Goal: Communication & Community: Answer question/provide support

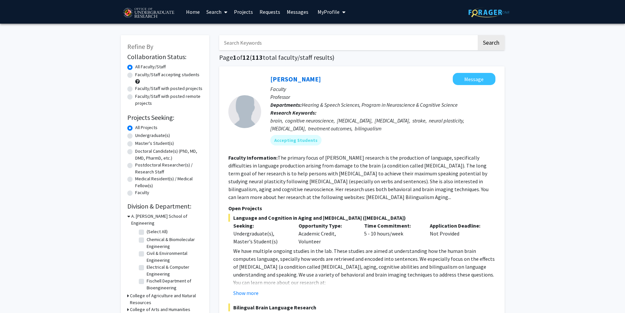
click at [192, 13] on link "Home" at bounding box center [193, 11] width 20 height 23
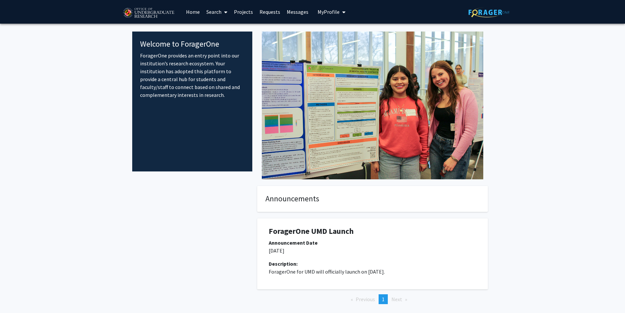
click at [288, 11] on link "Messages" at bounding box center [298, 11] width 28 height 23
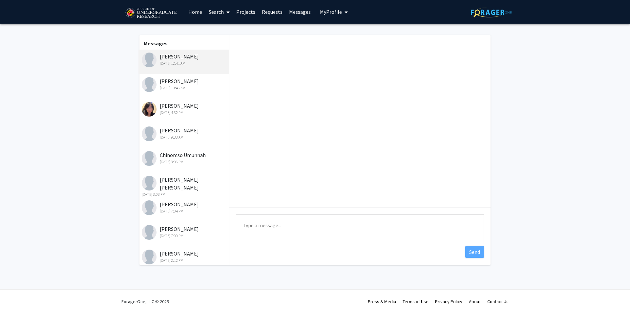
scroll to position [455, 0]
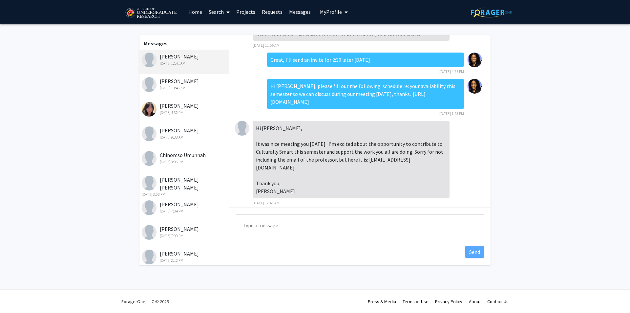
click at [275, 222] on textarea "Type a message" at bounding box center [360, 229] width 248 height 30
type textarea "H"
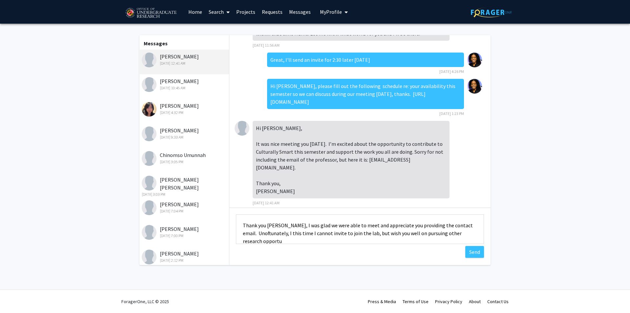
scroll to position [1, 0]
click at [266, 241] on textarea "Thank you [PERSON_NAME], I was glad we were able to meet and appreciate you pro…" at bounding box center [360, 229] width 248 height 30
click at [275, 232] on textarea "Thank you [PERSON_NAME], I was glad we were able to meet and appreciate you pro…" at bounding box center [360, 229] width 248 height 30
drag, startPoint x: 255, startPoint y: 233, endPoint x: 250, endPoint y: 235, distance: 4.5
click at [250, 235] on textarea "Thank you [PERSON_NAME], I was glad we were able to meet and appreciate you pro…" at bounding box center [360, 229] width 248 height 30
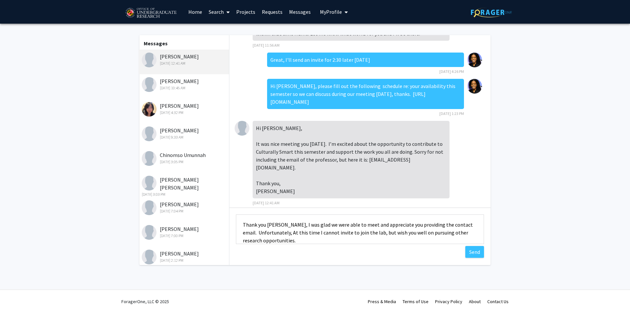
drag, startPoint x: 301, startPoint y: 231, endPoint x: 276, endPoint y: 233, distance: 25.0
click at [276, 233] on textarea "Thank you [PERSON_NAME], I was glad we were able to meet and appreciate you pro…" at bounding box center [360, 229] width 248 height 30
click at [339, 234] on textarea "Thank you [PERSON_NAME], I was glad we were able to meet and appreciate you pro…" at bounding box center [360, 229] width 248 height 30
click at [337, 232] on textarea "Thank you [PERSON_NAME], I was glad we were able to meet and appreciate you pro…" at bounding box center [360, 229] width 248 height 30
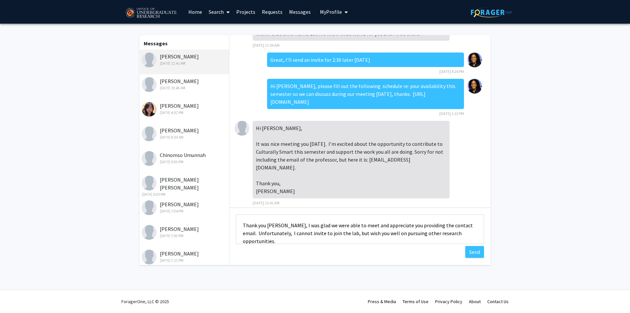
click at [339, 233] on textarea "Thank you [PERSON_NAME], I was glad we were able to meet and appreciate you pro…" at bounding box center [360, 229] width 248 height 30
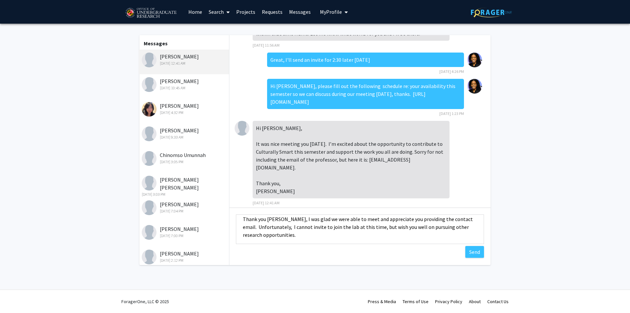
scroll to position [8, 0]
drag, startPoint x: 470, startPoint y: 254, endPoint x: 309, endPoint y: 218, distance: 165.1
click at [309, 218] on div "Type a message Thank you [PERSON_NAME], I was glad we were able to meet and app…" at bounding box center [359, 229] width 261 height 45
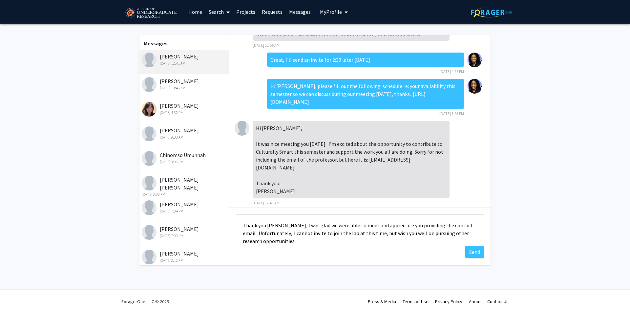
click at [294, 218] on textarea "Thank you [PERSON_NAME], I was glad we were able to meet and appreciate you pro…" at bounding box center [360, 229] width 248 height 30
click at [293, 227] on textarea "Thank you [PERSON_NAME], I was glad we were able to meet and appreciate you pro…" at bounding box center [360, 229] width 248 height 30
drag, startPoint x: 293, startPoint y: 227, endPoint x: 285, endPoint y: 227, distance: 8.6
click at [285, 227] on textarea "Thank you [PERSON_NAME], I was glad we were able to meet and appreciate you pro…" at bounding box center [360, 229] width 248 height 30
type textarea "Thank you [PERSON_NAME], I'm glad we were able to meet and appreciate you provi…"
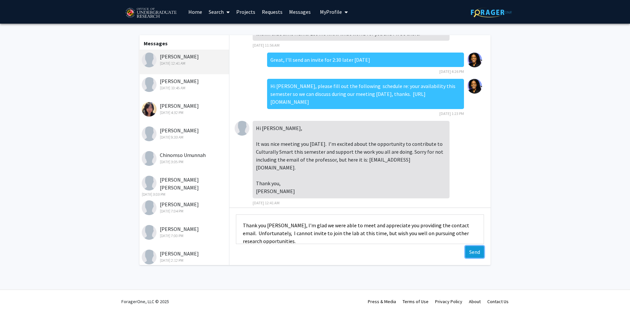
click at [477, 253] on button "Send" at bounding box center [474, 252] width 19 height 12
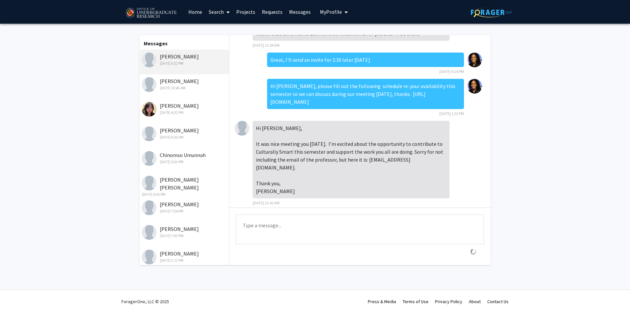
scroll to position [497, 0]
